Goal: Transaction & Acquisition: Book appointment/travel/reservation

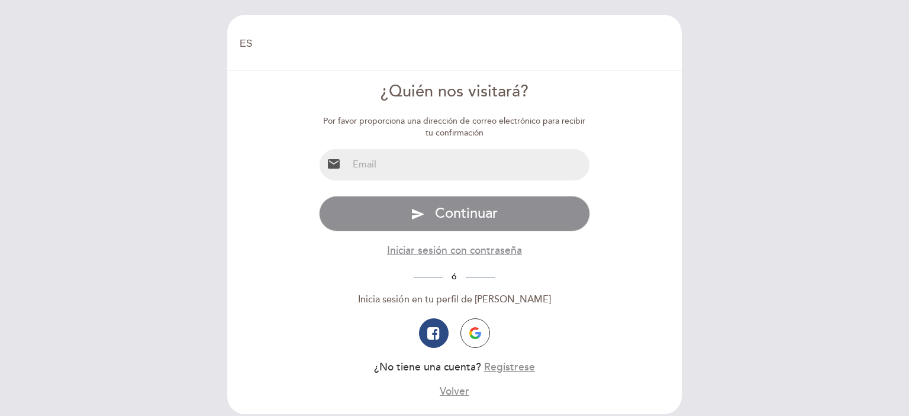
select select "es"
click at [428, 159] on input "email" at bounding box center [469, 164] width 242 height 31
type input "[EMAIL_ADDRESS][DOMAIN_NAME]"
drag, startPoint x: 496, startPoint y: 164, endPoint x: 291, endPoint y: 163, distance: 204.7
click at [291, 163] on form "¿Quién nos visitará? Por favor proporciona una dirección de correo electrónico …" at bounding box center [454, 239] width 438 height 318
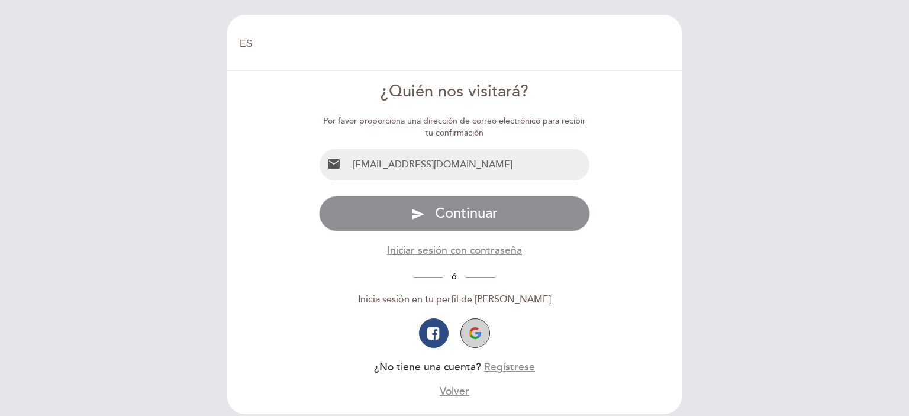
click at [480, 339] on button "button" at bounding box center [475, 333] width 30 height 30
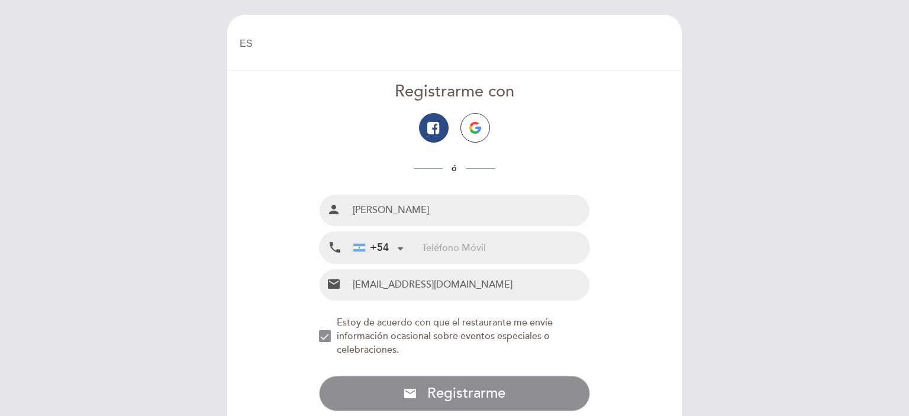
click at [466, 249] on input "tel" at bounding box center [505, 247] width 167 height 31
type input "3482653602"
click at [479, 125] on img "button" at bounding box center [475, 128] width 12 height 12
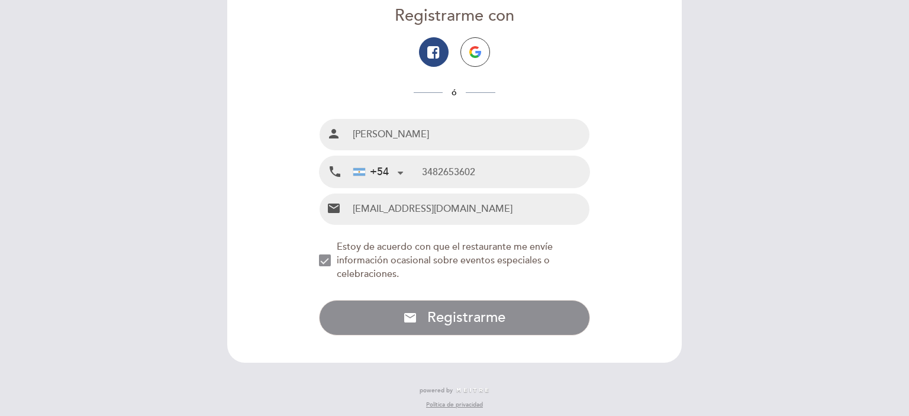
scroll to position [80, 0]
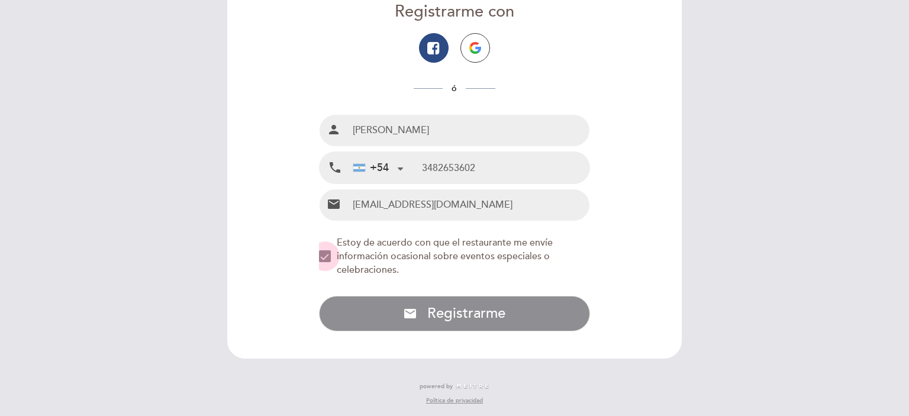
click at [325, 256] on div "NEW_MODAL_AGREE_RESTAURANT_SEND_OCCASIONAL_INFO" at bounding box center [325, 256] width 12 height 12
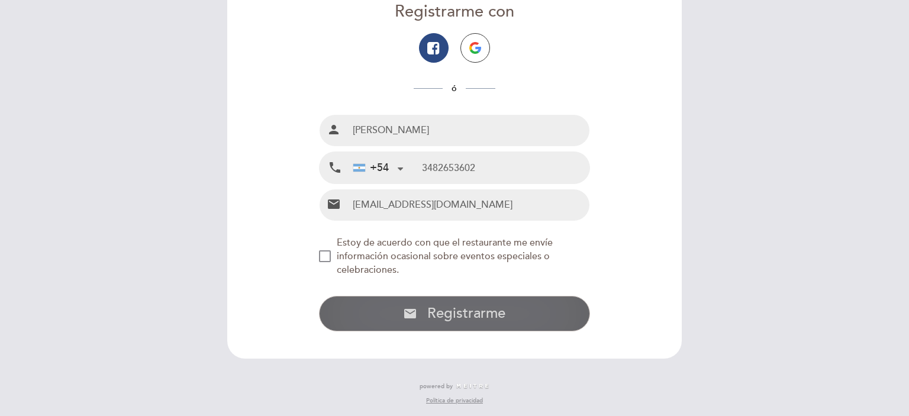
click at [435, 312] on span "Registrarme" at bounding box center [466, 313] width 78 height 17
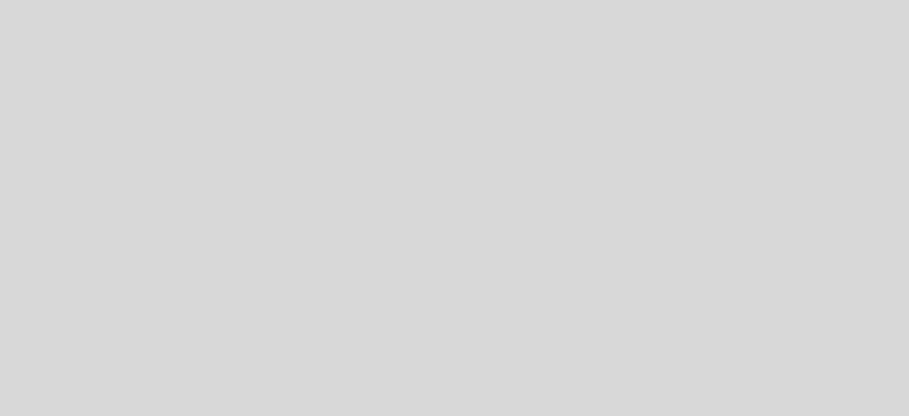
select select "es"
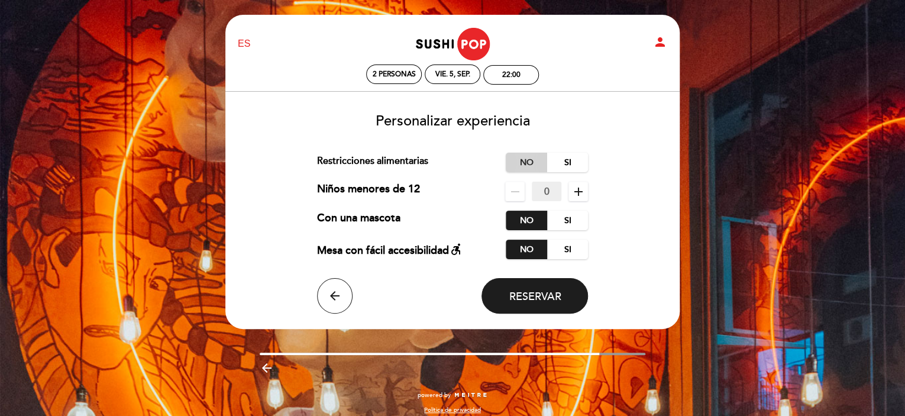
click at [528, 159] on label "No" at bounding box center [526, 163] width 41 height 20
click at [514, 295] on span "Reservar" at bounding box center [535, 296] width 52 height 13
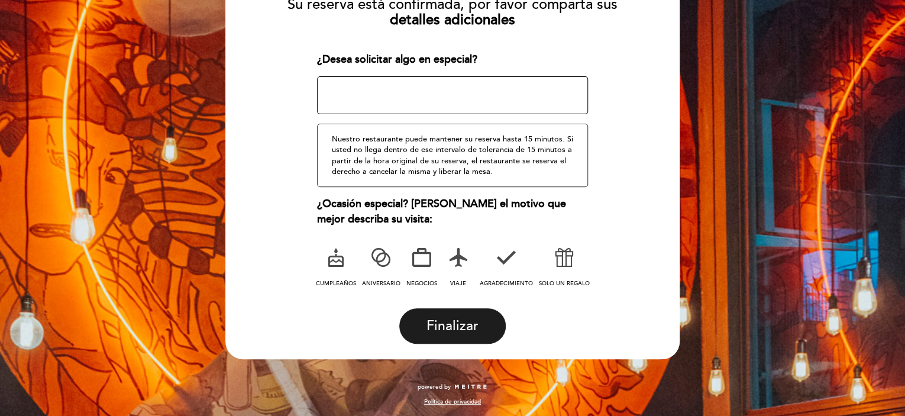
scroll to position [150, 0]
click at [562, 252] on icon at bounding box center [564, 256] width 31 height 31
click at [411, 84] on textarea at bounding box center [453, 95] width 272 height 38
click at [391, 83] on textarea at bounding box center [453, 95] width 272 height 38
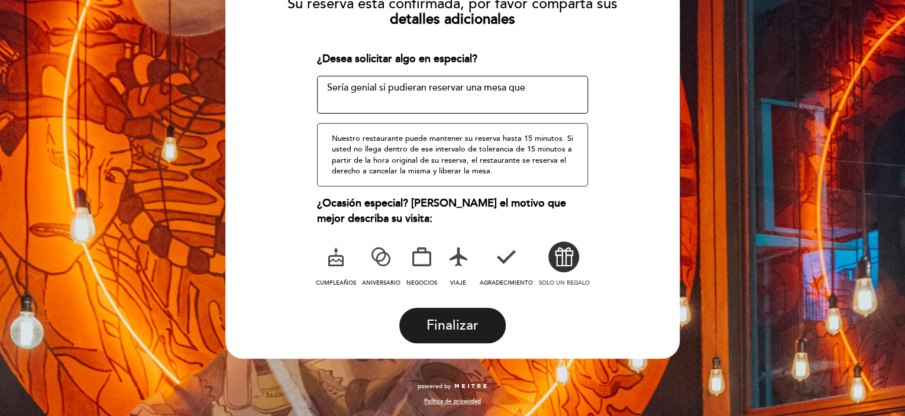
click at [462, 84] on textarea at bounding box center [453, 95] width 272 height 38
click at [569, 92] on textarea at bounding box center [453, 95] width 272 height 38
click at [523, 83] on textarea at bounding box center [453, 95] width 272 height 38
drag, startPoint x: 518, startPoint y: 85, endPoint x: 527, endPoint y: 83, distance: 9.1
click at [518, 85] on textarea at bounding box center [453, 95] width 272 height 38
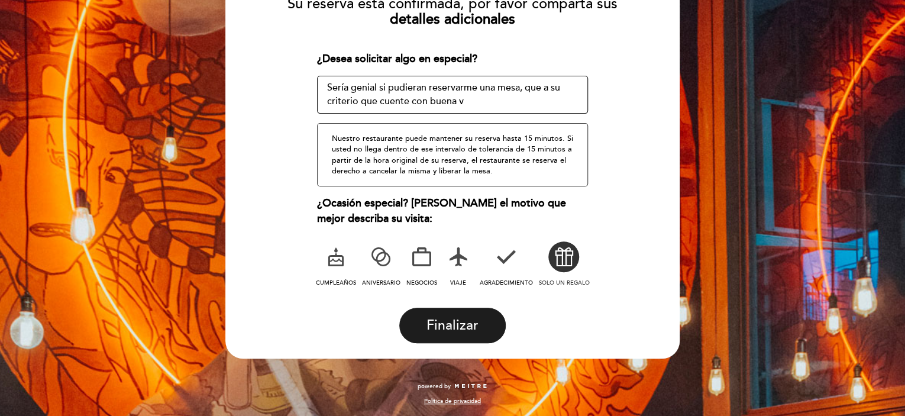
click at [377, 99] on textarea at bounding box center [453, 95] width 272 height 38
click at [460, 98] on textarea at bounding box center [453, 95] width 272 height 38
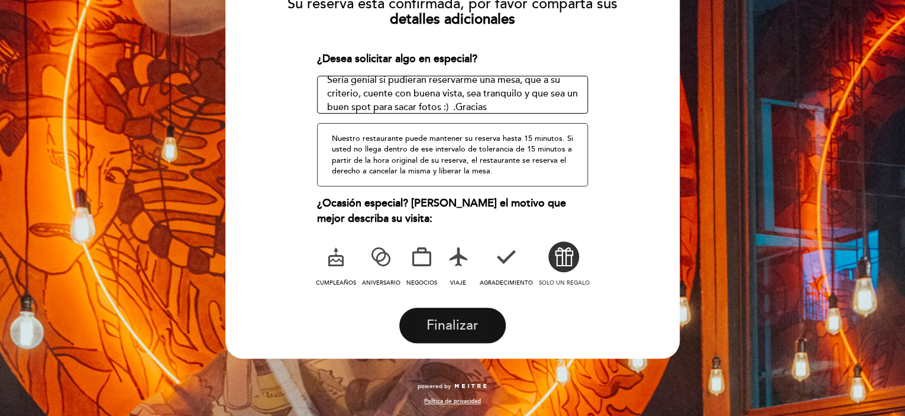
type textarea "Sería genial si pudieran reservarme una mesa, que a su criterio, cuente con bue…"
click at [454, 328] on span "Finalizar" at bounding box center [453, 325] width 52 height 17
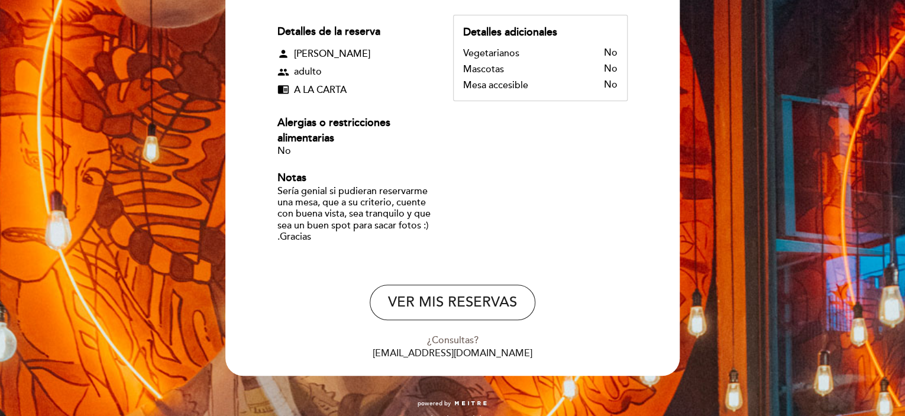
scroll to position [178, 0]
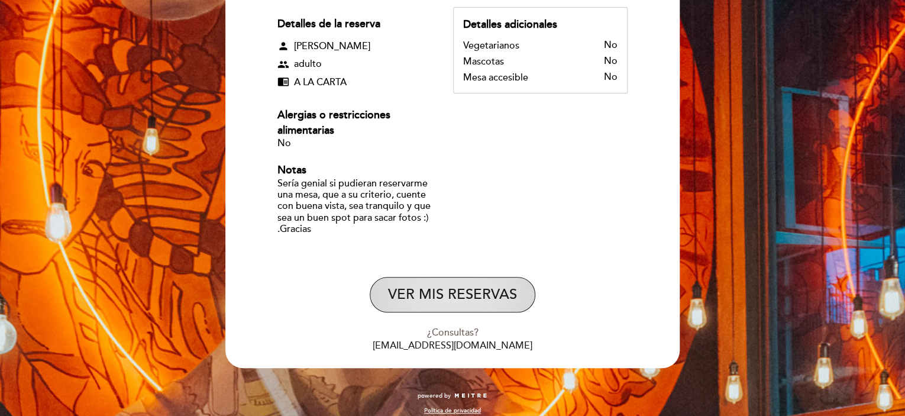
click at [462, 295] on button "VER MIS RESERVAS" at bounding box center [453, 295] width 166 height 36
select select "es"
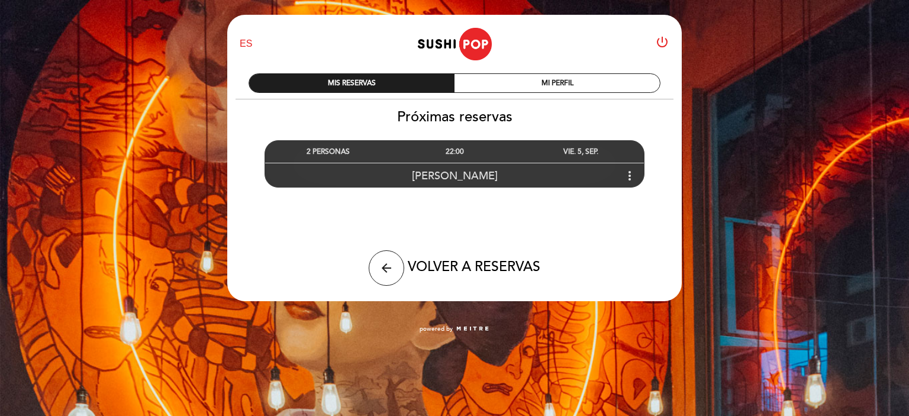
click at [625, 177] on icon "more_vert" at bounding box center [629, 176] width 14 height 14
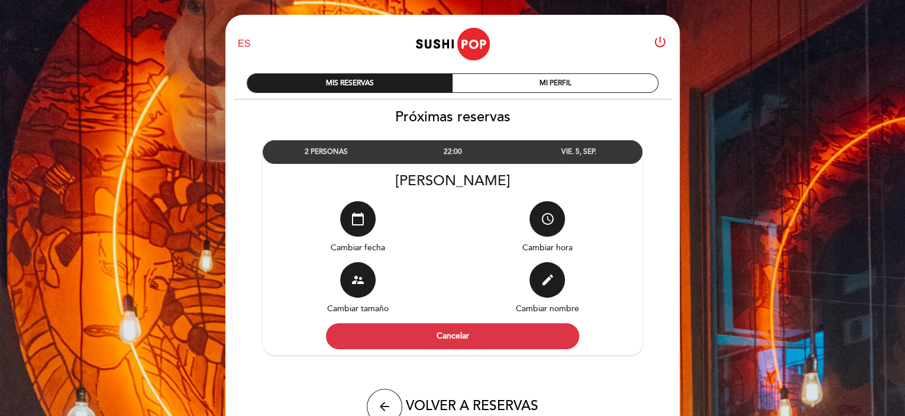
click at [651, 207] on div "2 PERSONAS 22:00 VIE. 5, SEP. [PERSON_NAME] calendar_today edit" at bounding box center [453, 240] width 456 height 230
